Goal: Task Accomplishment & Management: Manage account settings

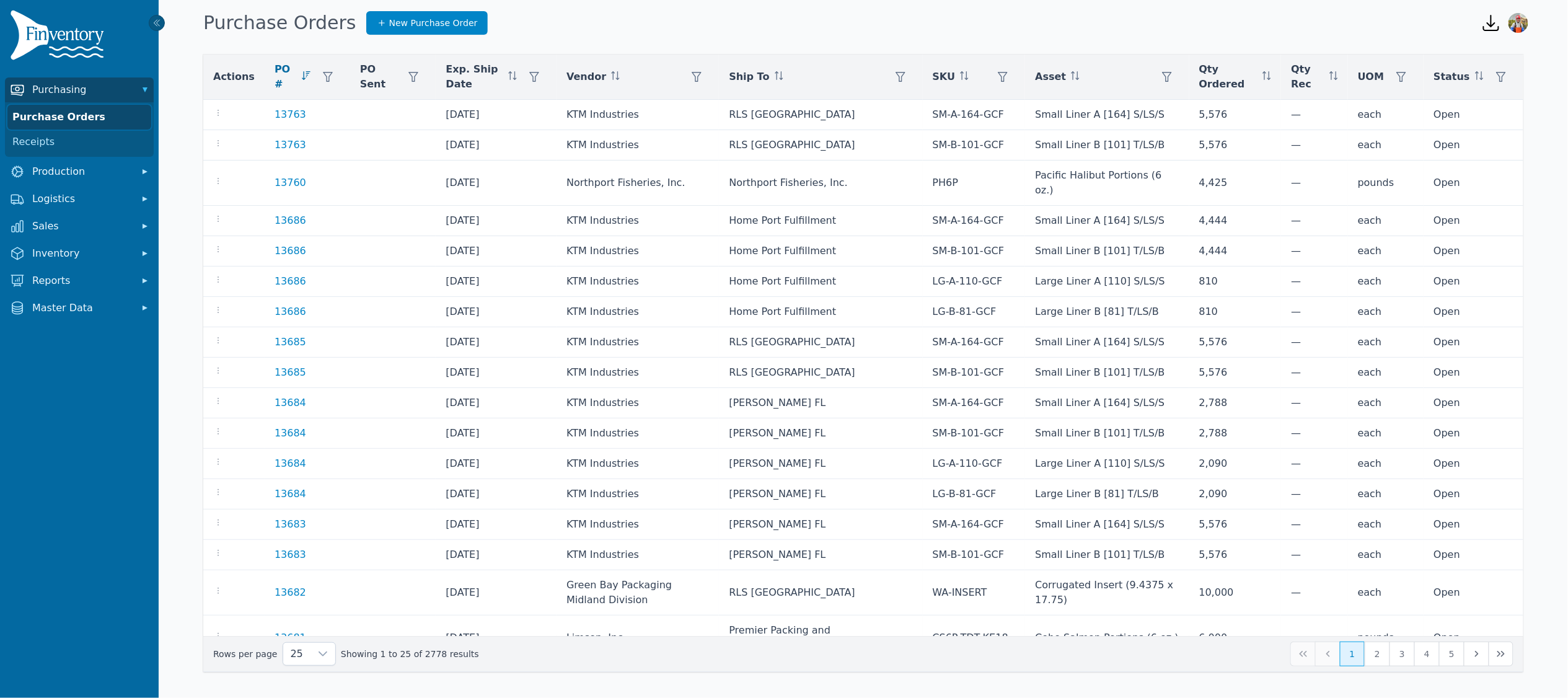
click at [85, 114] on link "Purchase Orders" at bounding box center [80, 117] width 144 height 25
click at [57, 202] on span "Logistics" at bounding box center [82, 199] width 99 height 15
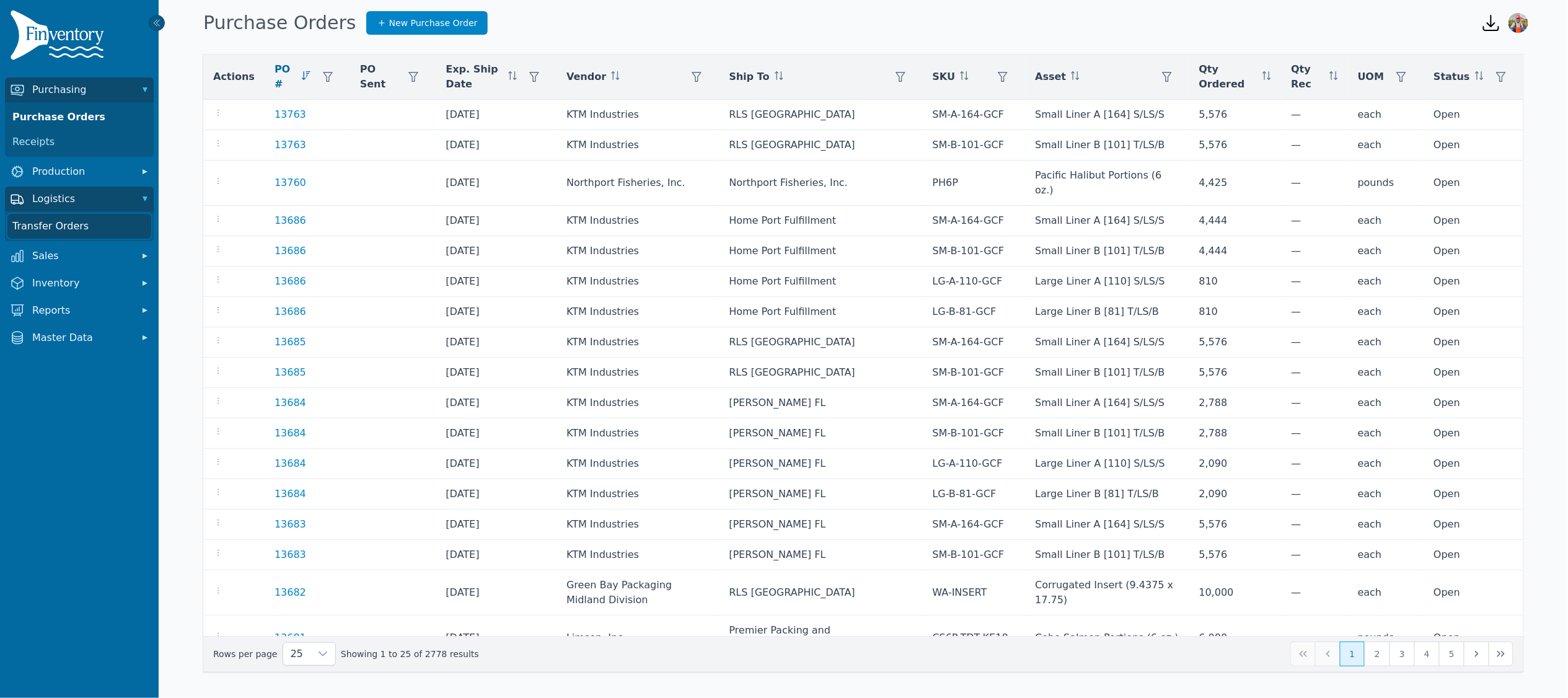
click at [61, 229] on link "Transfer Orders" at bounding box center [80, 226] width 144 height 25
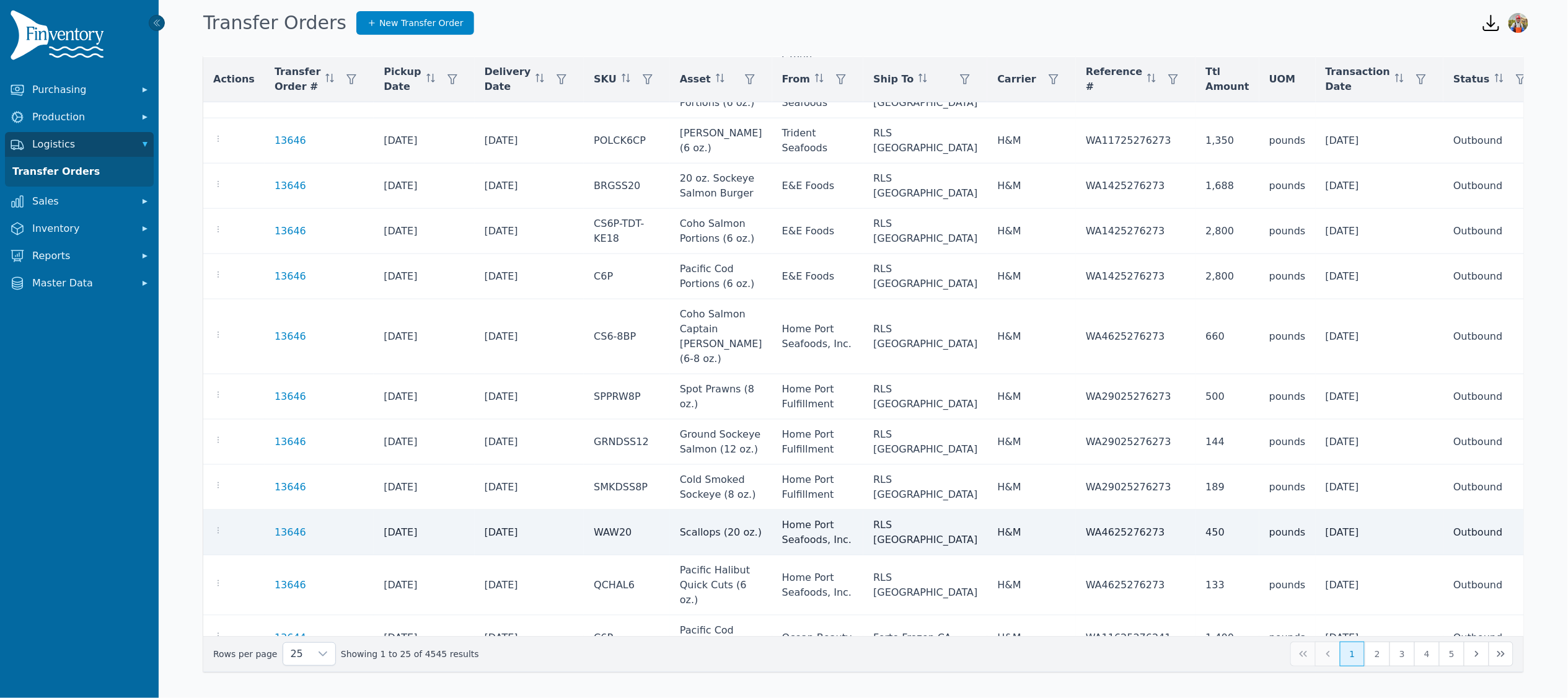
scroll to position [588, 0]
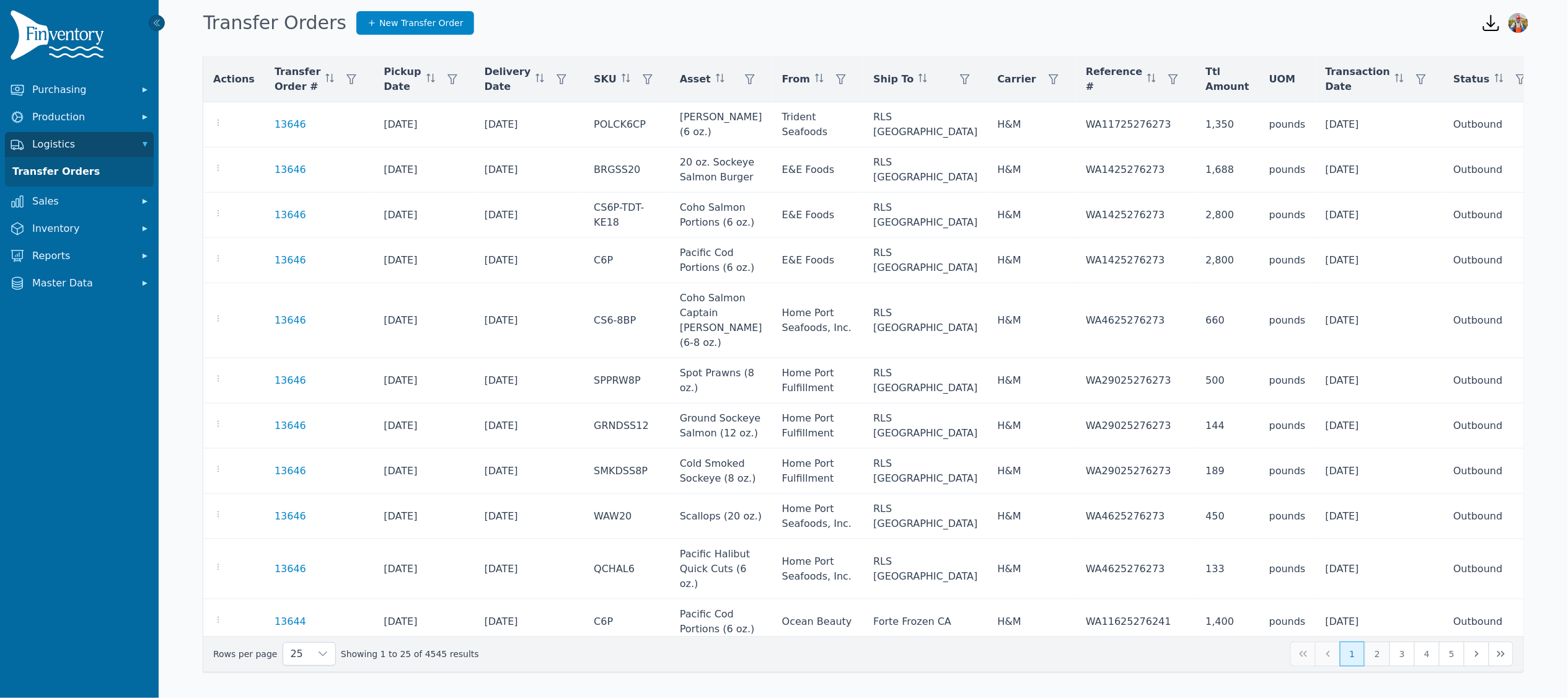
click at [1387, 657] on button "2" at bounding box center [1377, 653] width 25 height 25
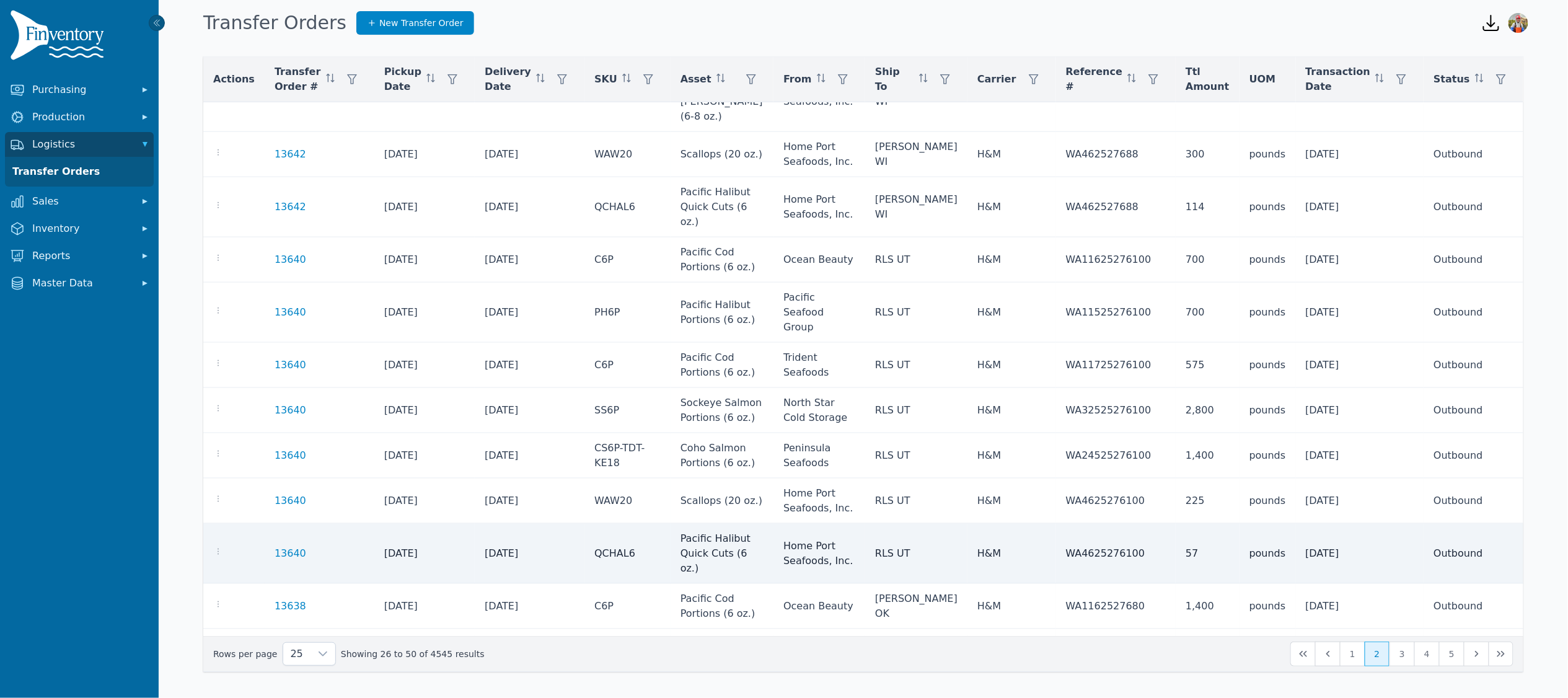
scroll to position [603, 0]
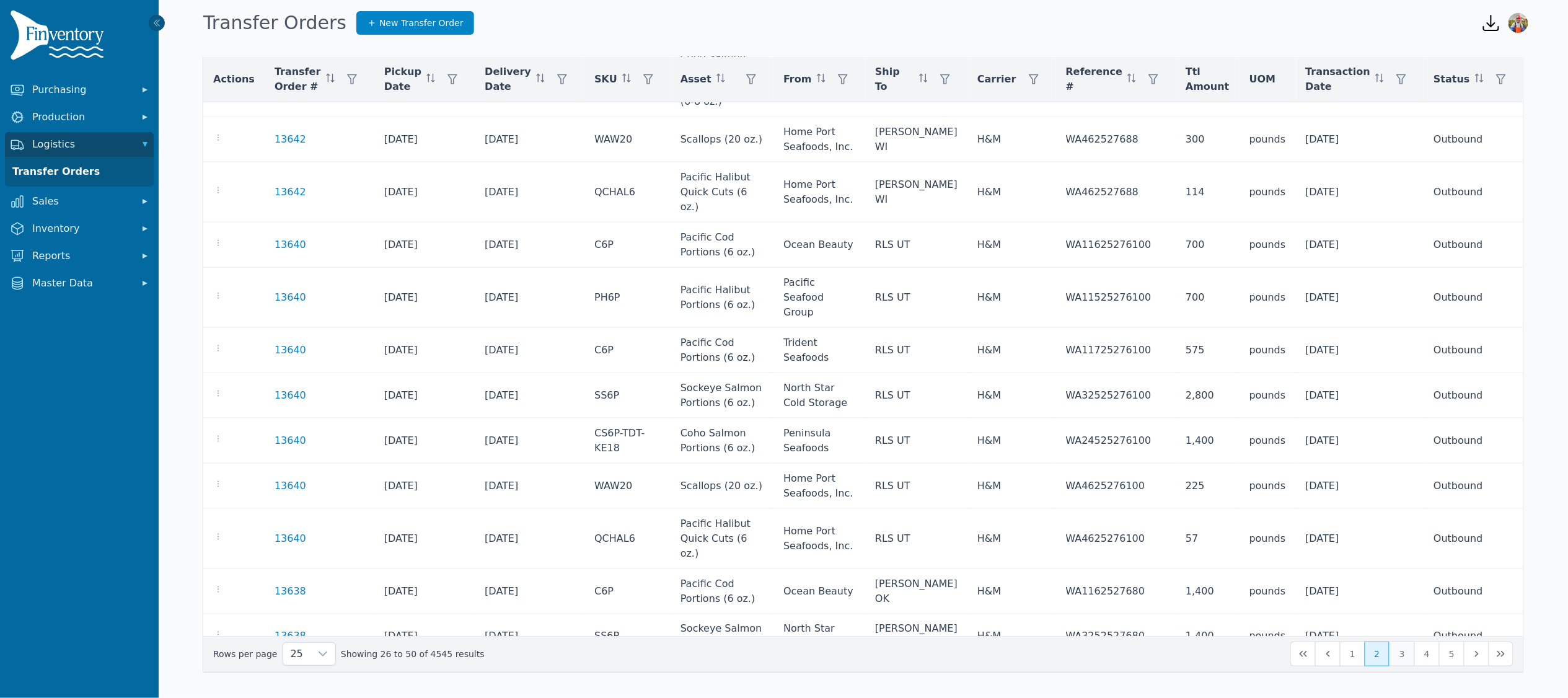
click at [1396, 649] on button "3" at bounding box center [1401, 653] width 25 height 25
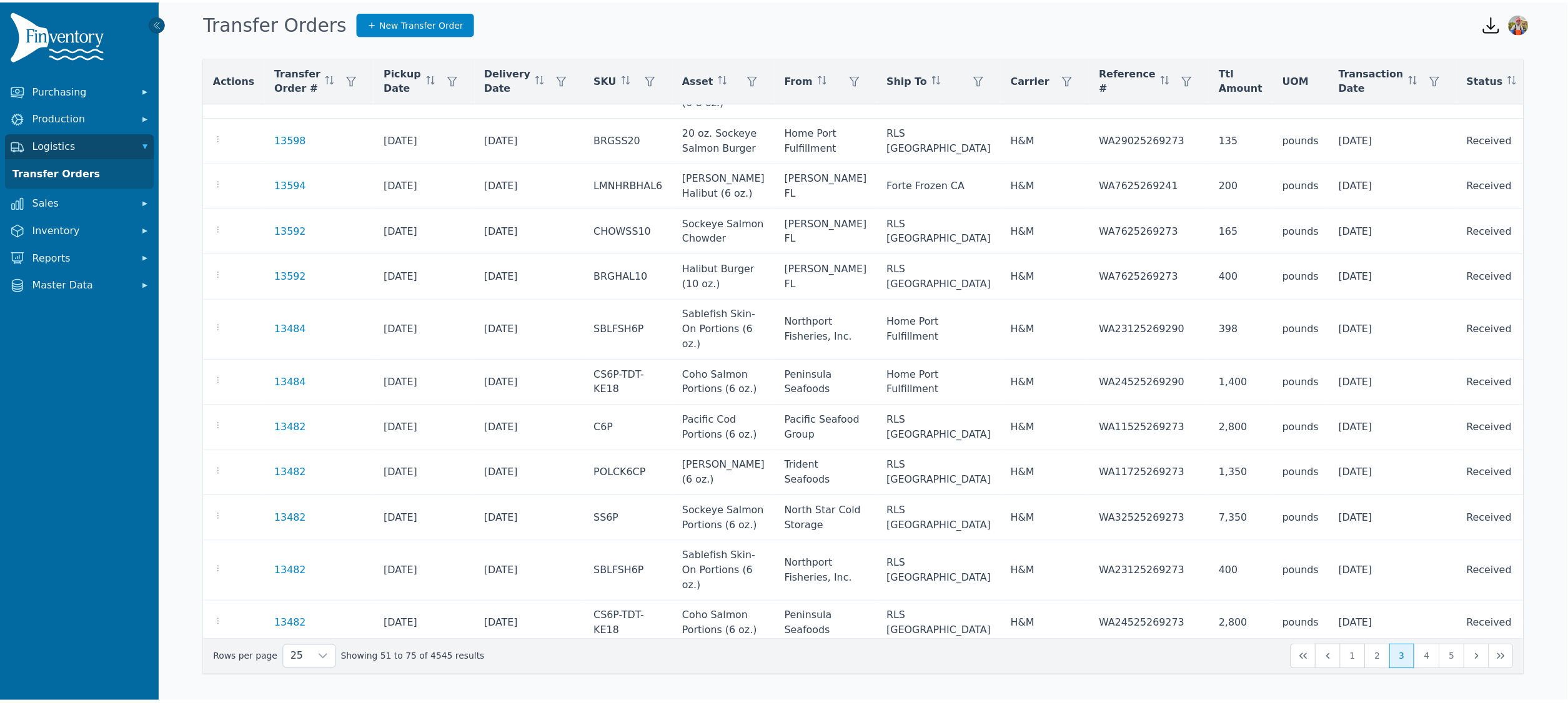
scroll to position [637, 0]
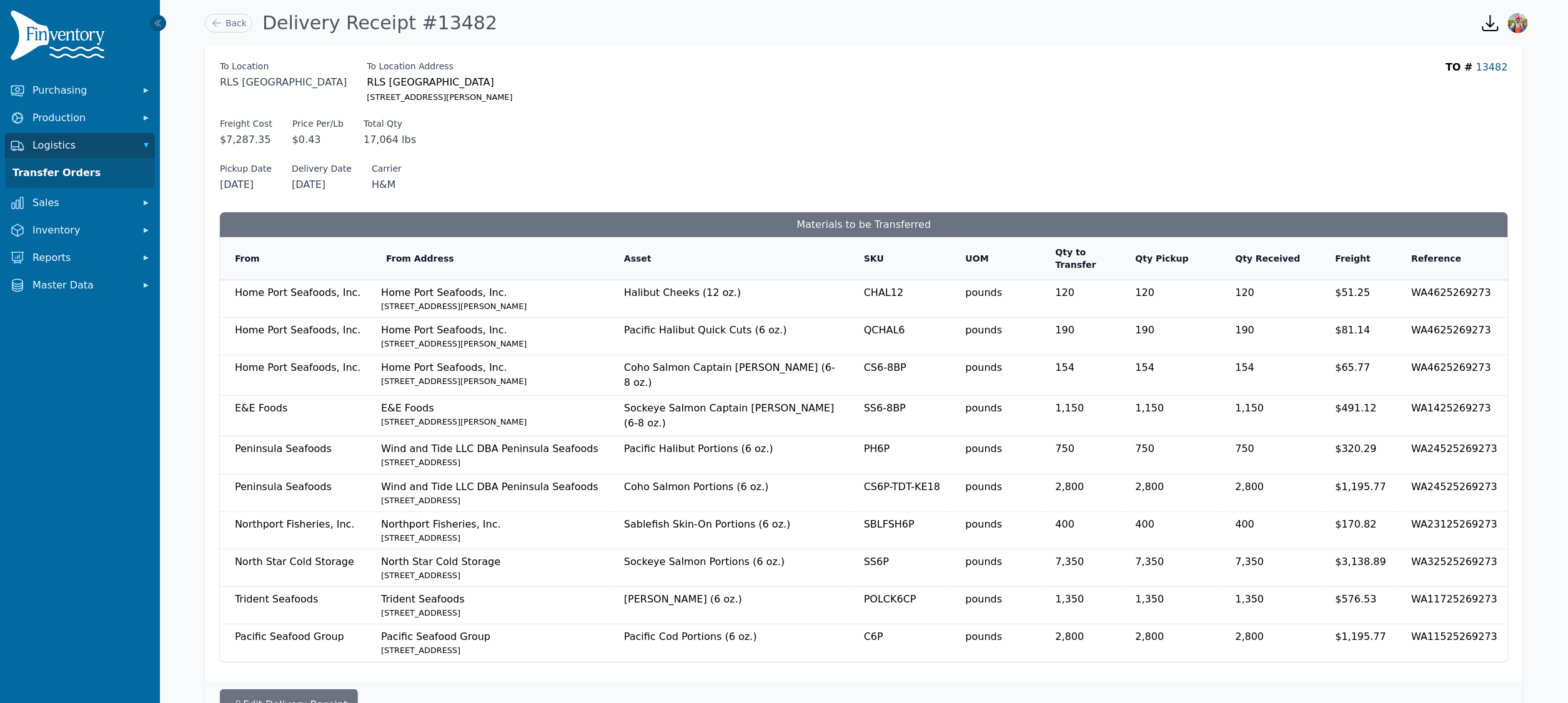
click at [1505, 70] on link "13482" at bounding box center [1492, 67] width 32 height 12
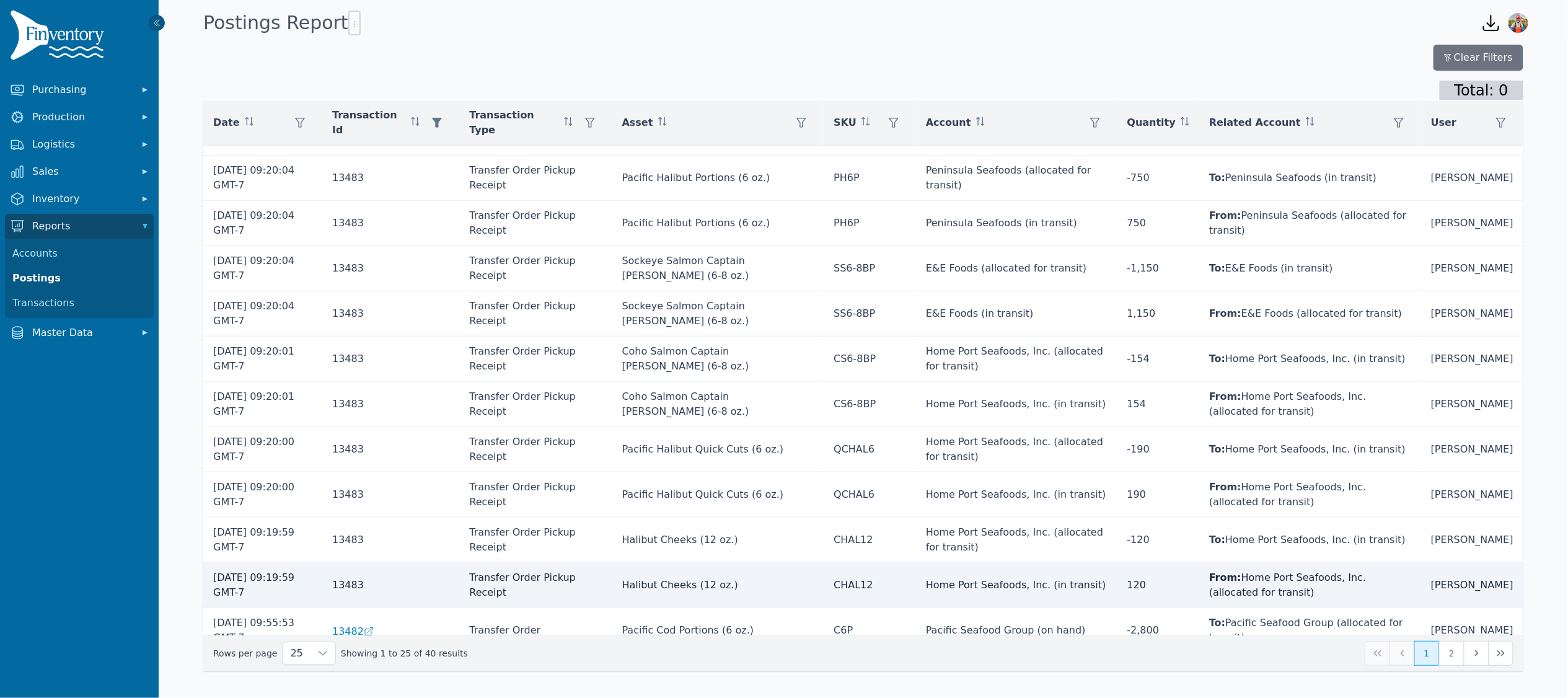
scroll to position [646, 0]
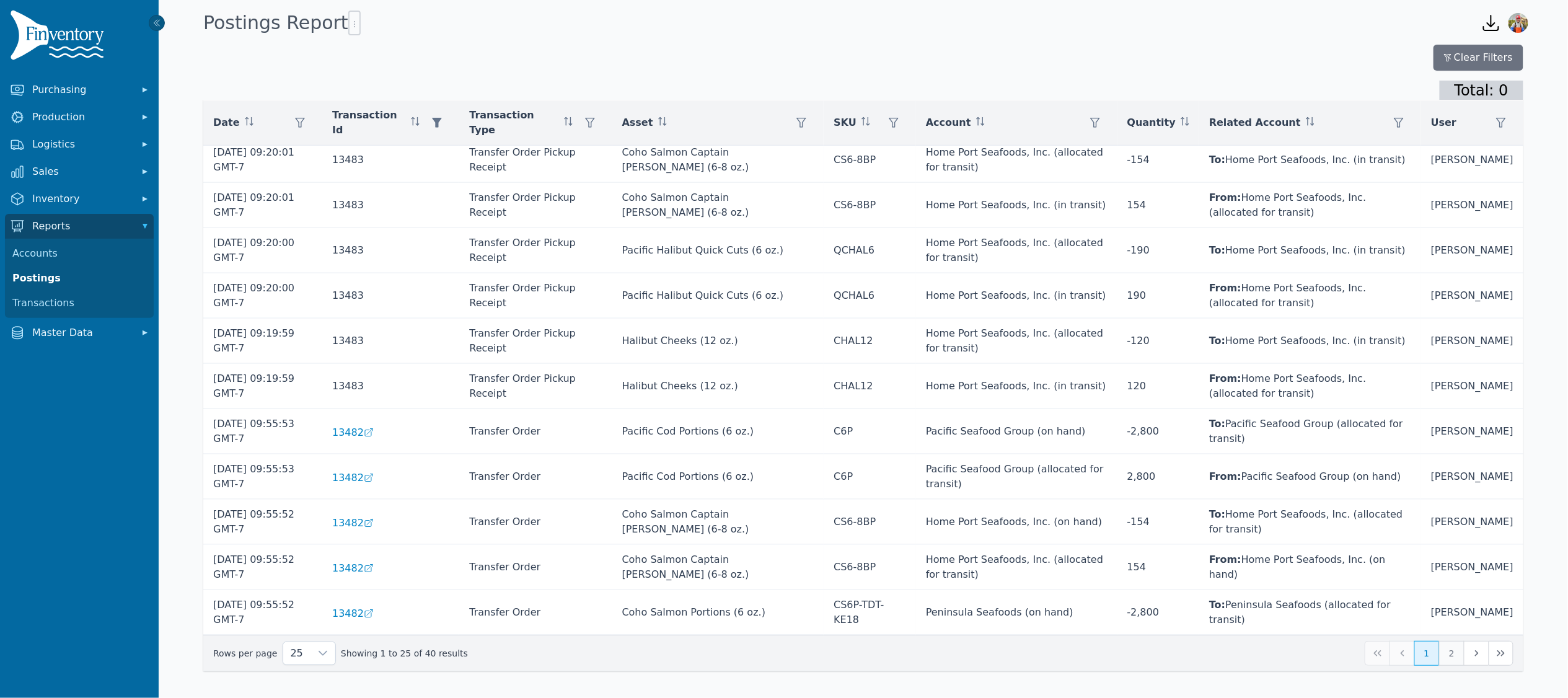
click at [1455, 650] on button "2" at bounding box center [1451, 653] width 25 height 25
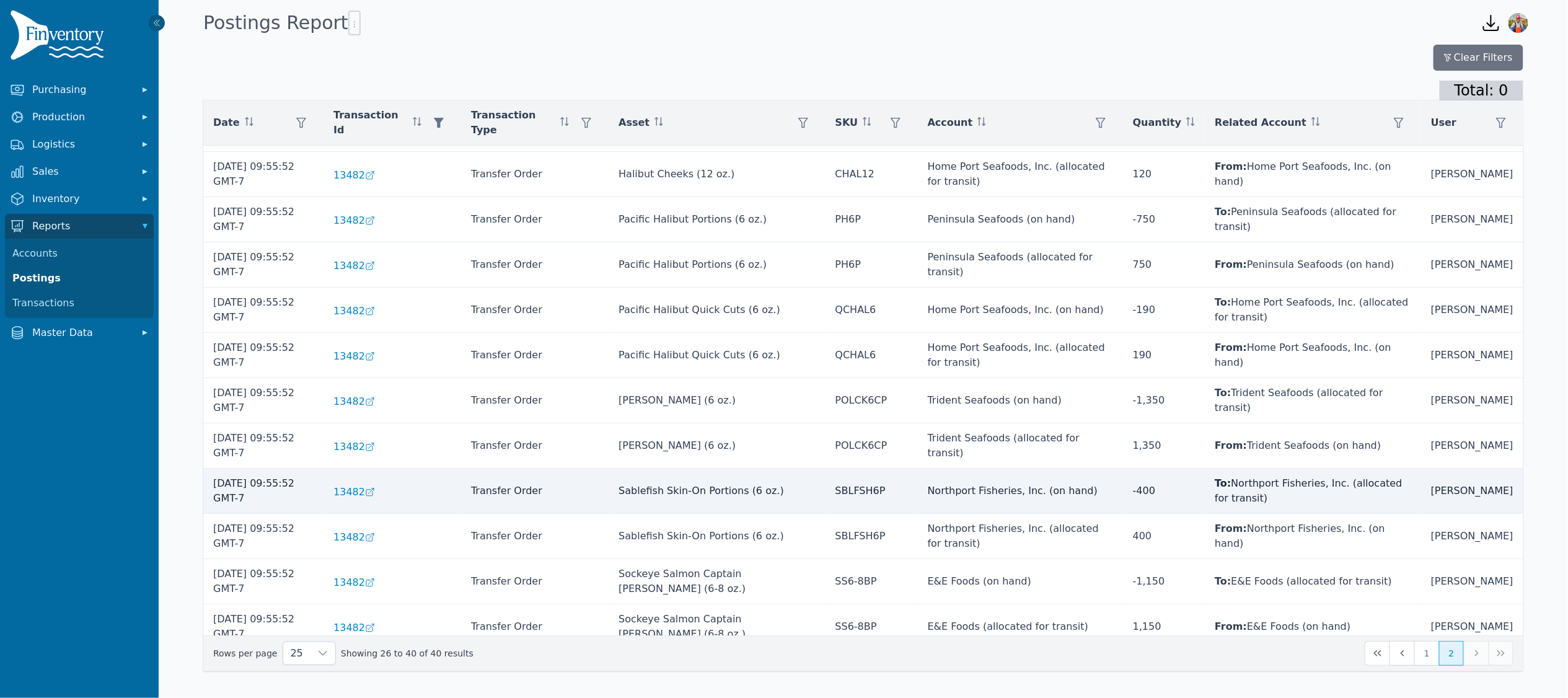
scroll to position [191, 0]
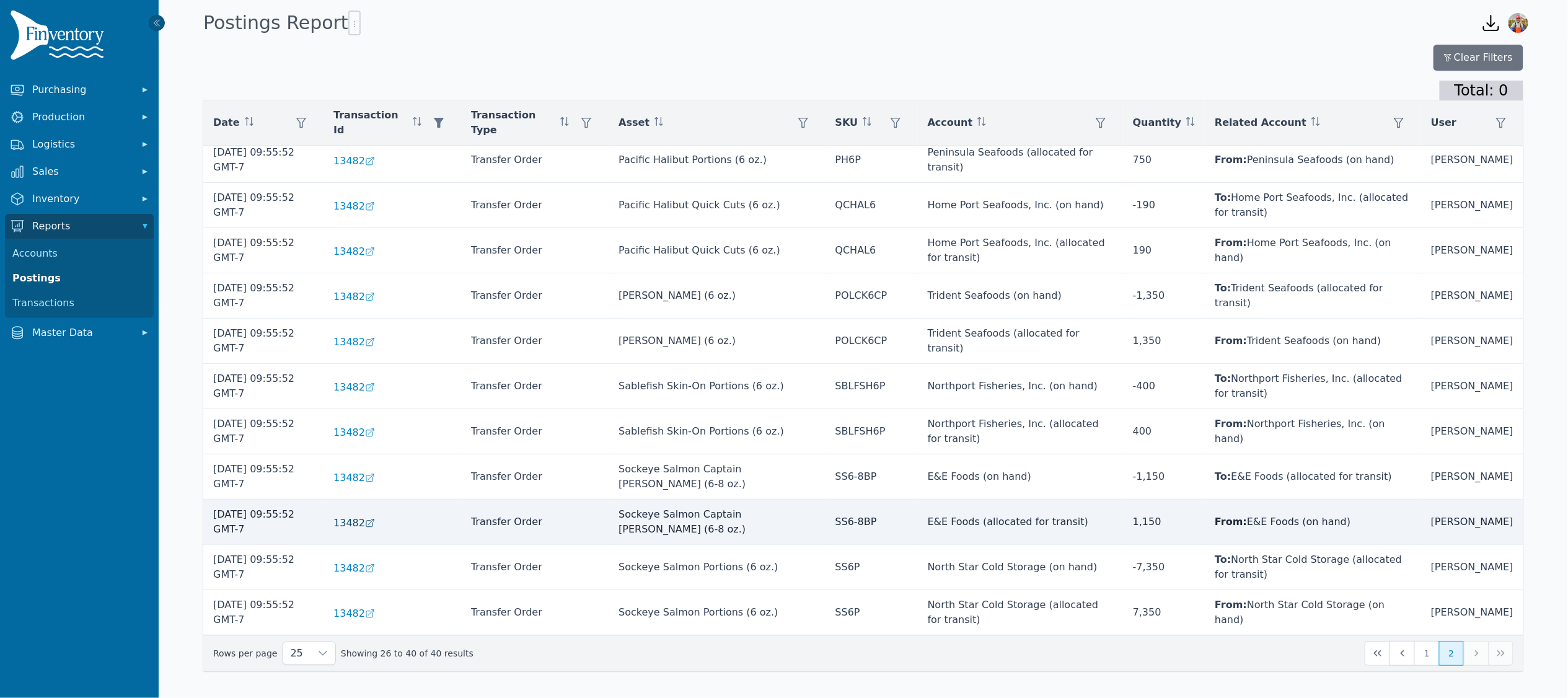
click at [365, 525] on span "13482" at bounding box center [349, 523] width 32 height 15
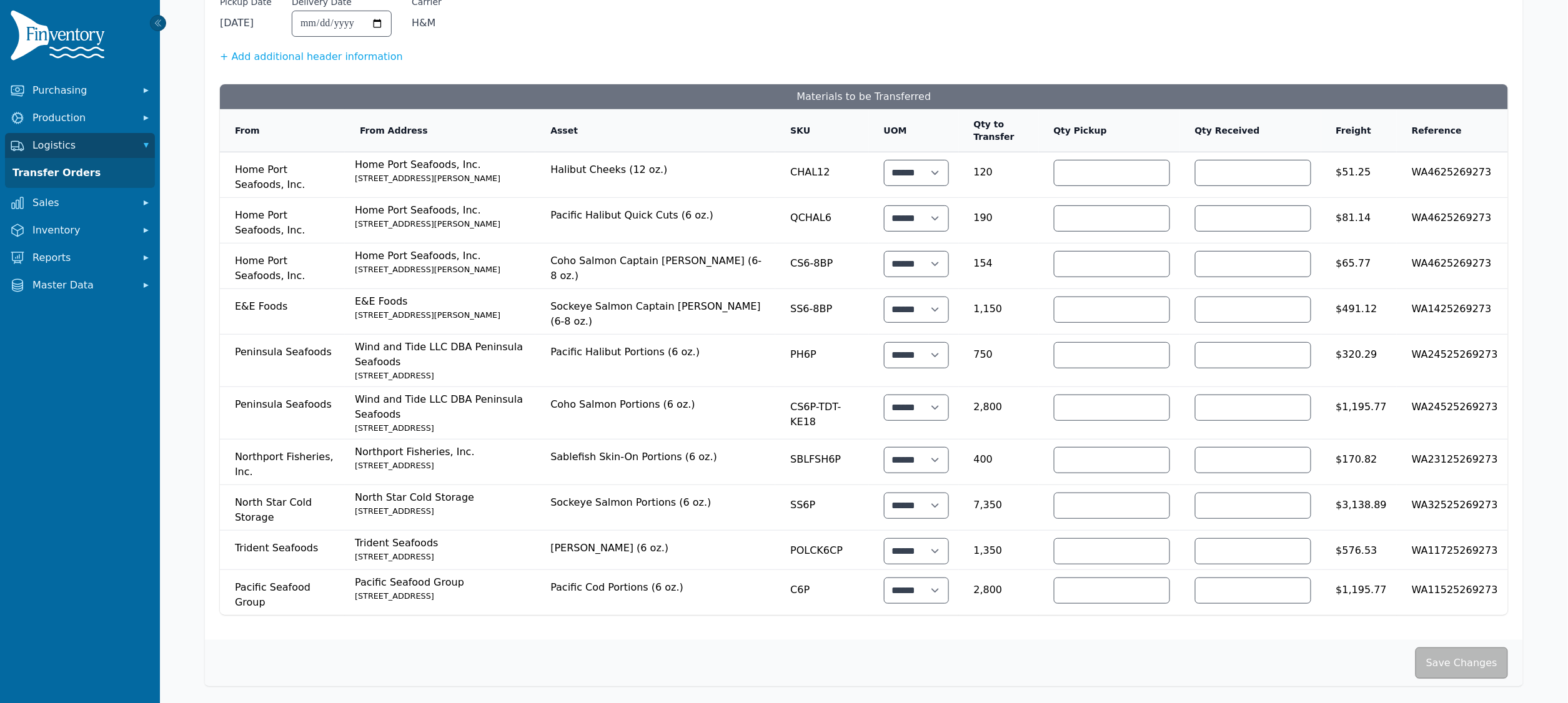
scroll to position [191, 0]
